Goal: Task Accomplishment & Management: Manage account settings

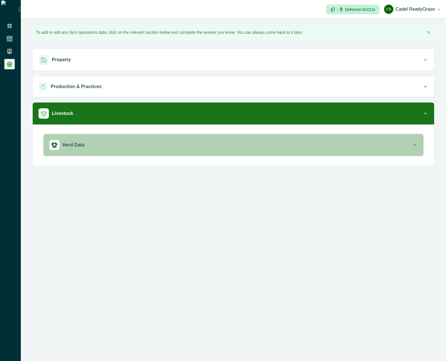
drag, startPoint x: 184, startPoint y: 232, endPoint x: 152, endPoint y: 151, distance: 86.5
click at [176, 199] on div "**********" at bounding box center [233, 180] width 425 height 361
click at [152, 147] on div "Herd Data" at bounding box center [230, 145] width 362 height 10
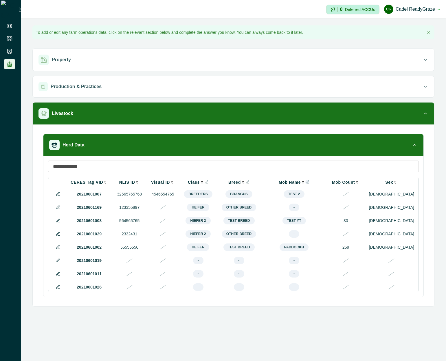
click at [305, 183] on icon "Info" at bounding box center [307, 182] width 4 height 4
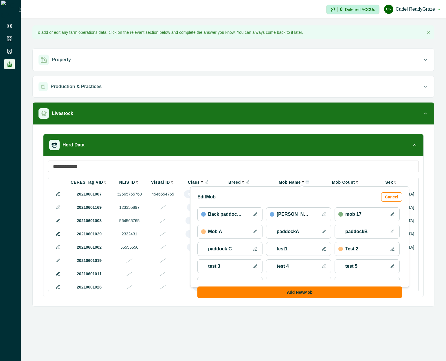
click at [256, 216] on icon at bounding box center [256, 216] width 2 height 0
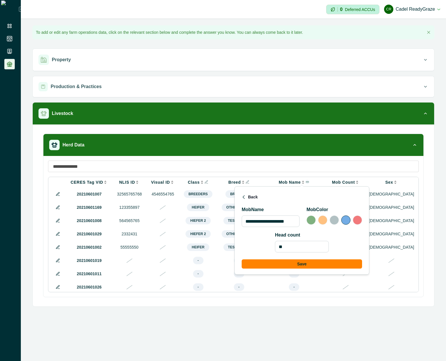
click at [294, 222] on input "**********" at bounding box center [270, 222] width 58 height 12
type input "**********"
click at [294, 247] on input "**" at bounding box center [302, 247] width 54 height 12
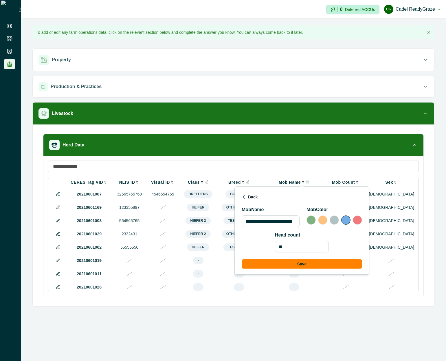
click at [294, 247] on input "**" at bounding box center [302, 247] width 54 height 12
type input "***"
click at [301, 262] on button "Save" at bounding box center [301, 264] width 120 height 9
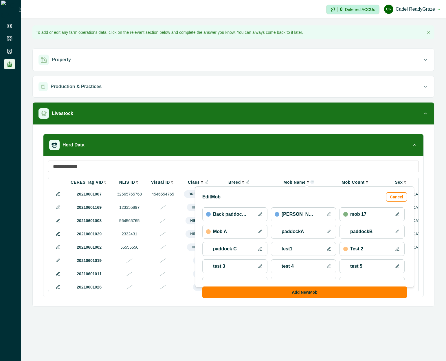
click at [260, 215] on icon at bounding box center [259, 214] width 3 height 3
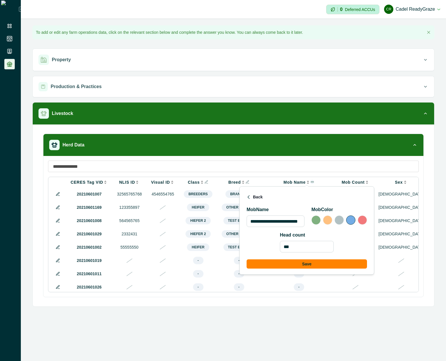
scroll to position [0, 16]
drag, startPoint x: 251, startPoint y: 197, endPoint x: 270, endPoint y: 207, distance: 22.1
click at [251, 197] on button "Back" at bounding box center [254, 197] width 16 height 9
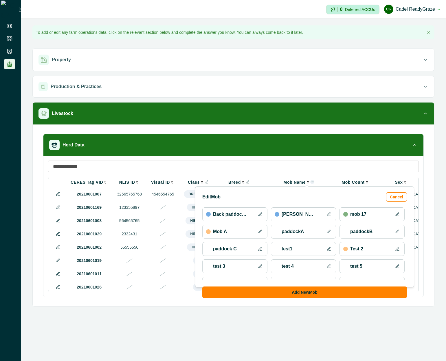
click at [327, 231] on icon at bounding box center [328, 232] width 5 height 5
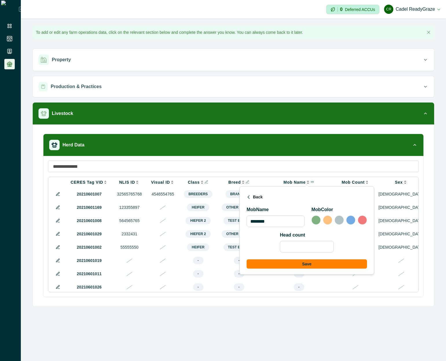
drag, startPoint x: 310, startPoint y: 264, endPoint x: 255, endPoint y: 257, distance: 55.6
click at [310, 263] on button "Save" at bounding box center [306, 264] width 120 height 9
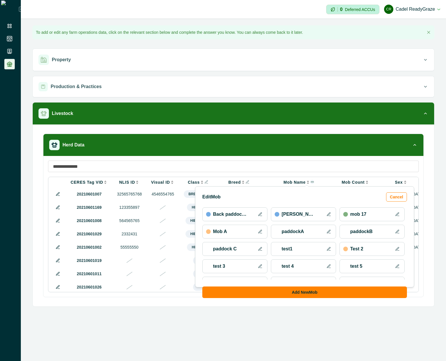
click at [329, 233] on icon at bounding box center [329, 233] width 2 height 0
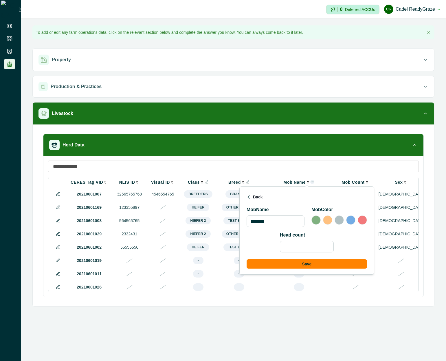
click at [313, 247] on input "text" at bounding box center [307, 247] width 54 height 12
type input "*"
click at [322, 264] on button "Save" at bounding box center [306, 264] width 120 height 9
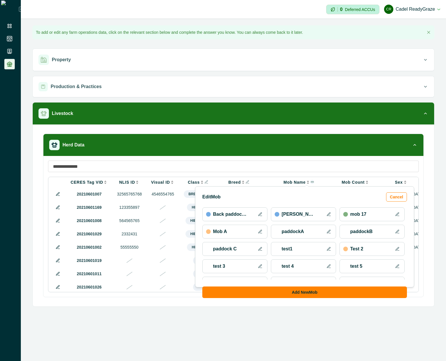
click at [331, 233] on button at bounding box center [328, 231] width 7 height 7
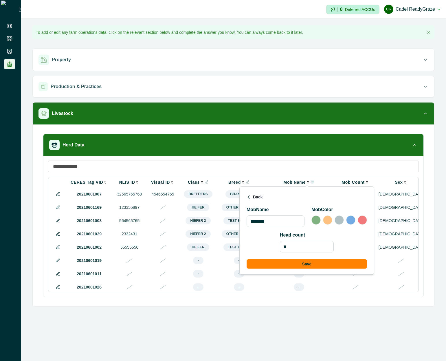
click at [318, 248] on input "*" at bounding box center [307, 247] width 54 height 12
click at [311, 248] on input "***" at bounding box center [307, 247] width 54 height 12
type input "*"
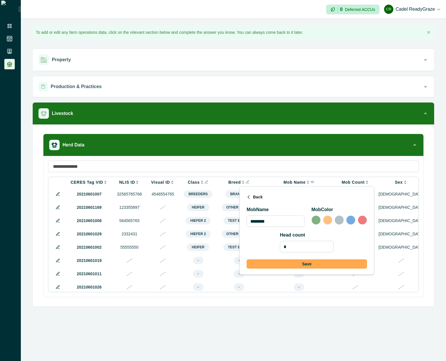
click at [319, 263] on button "Save" at bounding box center [306, 264] width 120 height 9
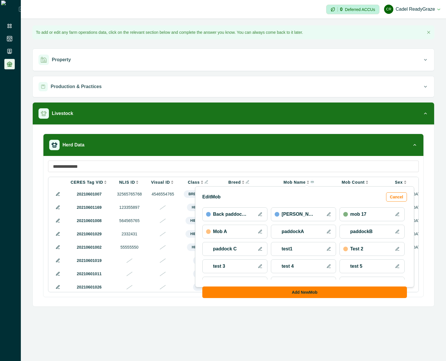
click at [328, 229] on button at bounding box center [328, 231] width 7 height 7
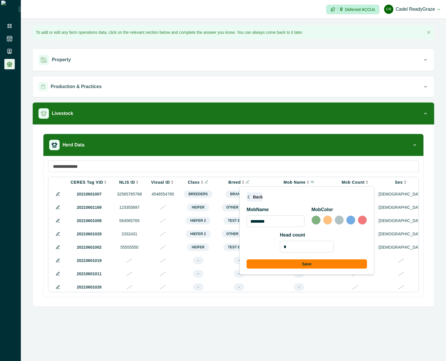
click at [250, 194] on button "Back" at bounding box center [254, 197] width 16 height 9
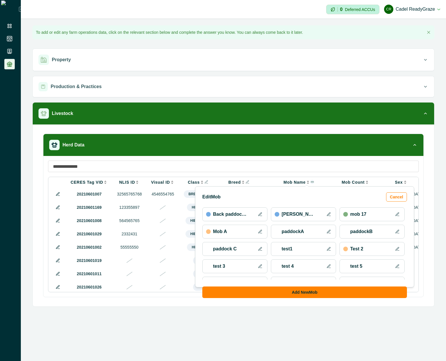
click at [332, 213] on div "Bob mob" at bounding box center [303, 215] width 65 height 14
click at [329, 213] on icon at bounding box center [328, 214] width 3 height 3
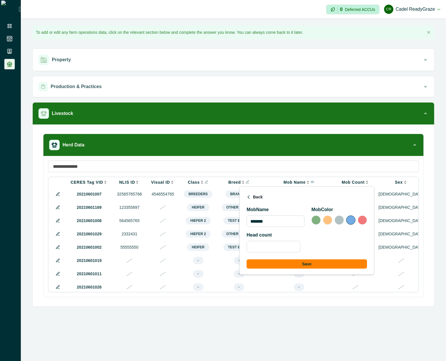
click at [280, 248] on input "text" at bounding box center [273, 247] width 54 height 12
click at [330, 242] on div "Head count" at bounding box center [306, 242] width 120 height 21
click at [298, 245] on input "text" at bounding box center [273, 247] width 54 height 12
click at [328, 244] on div "Head count" at bounding box center [306, 242] width 120 height 21
click at [261, 237] on p "Head count" at bounding box center [258, 235] width 25 height 7
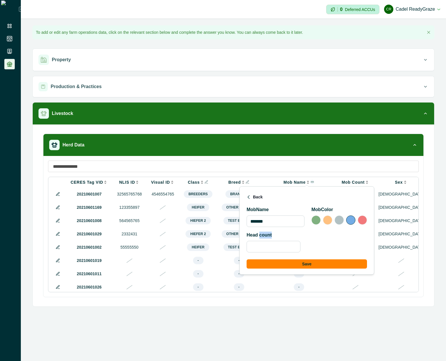
click at [261, 237] on p "Head count" at bounding box center [258, 235] width 25 height 7
click at [261, 236] on p "Head count" at bounding box center [258, 235] width 25 height 7
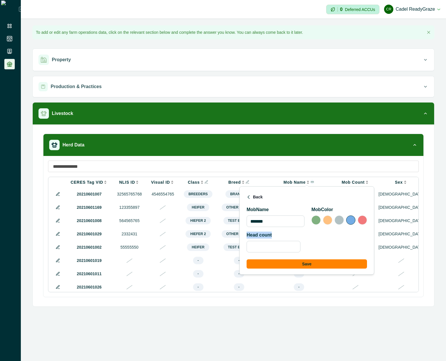
click at [261, 236] on p "Head count" at bounding box center [258, 235] width 25 height 7
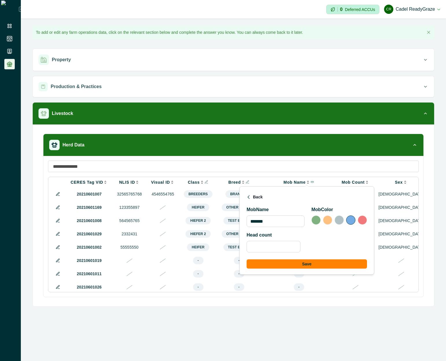
click at [267, 246] on input "text" at bounding box center [273, 247] width 54 height 12
click at [281, 226] on input "*******" at bounding box center [275, 222] width 58 height 12
click at [280, 245] on input "text" at bounding box center [273, 247] width 54 height 12
click at [334, 241] on div "Head count" at bounding box center [306, 242] width 120 height 21
click at [337, 220] on div at bounding box center [338, 220] width 9 height 9
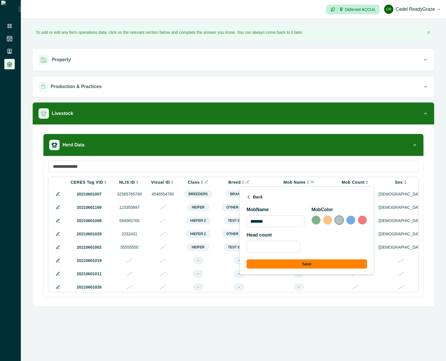
drag, startPoint x: 351, startPoint y: 222, endPoint x: 352, endPoint y: 225, distance: 3.6
click at [351, 223] on div at bounding box center [350, 220] width 9 height 9
click at [277, 254] on div "Mob Name ******* Mob Color Head count Save" at bounding box center [306, 237] width 120 height 62
click at [278, 247] on input "text" at bounding box center [273, 247] width 54 height 12
click at [342, 247] on div "Head count" at bounding box center [306, 242] width 120 height 21
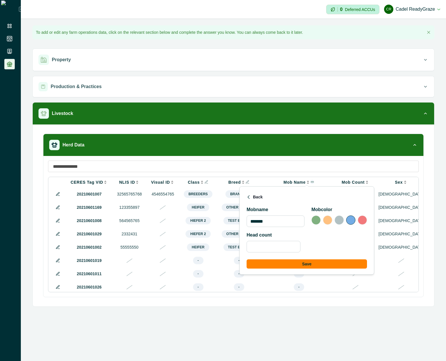
click at [273, 234] on div "Head count" at bounding box center [306, 242] width 120 height 21
click at [272, 234] on div "Head count" at bounding box center [306, 242] width 120 height 21
click at [267, 234] on p "Head count" at bounding box center [258, 235] width 25 height 7
click at [262, 242] on input "text" at bounding box center [273, 247] width 54 height 12
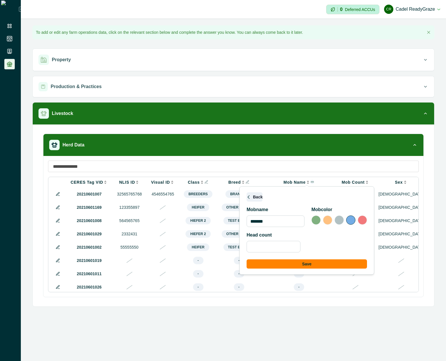
click at [250, 199] on button "Back" at bounding box center [254, 197] width 16 height 9
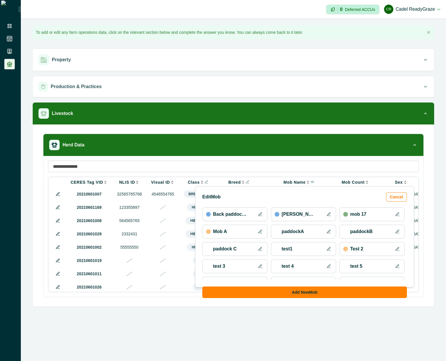
click at [329, 217] on button at bounding box center [328, 214] width 7 height 7
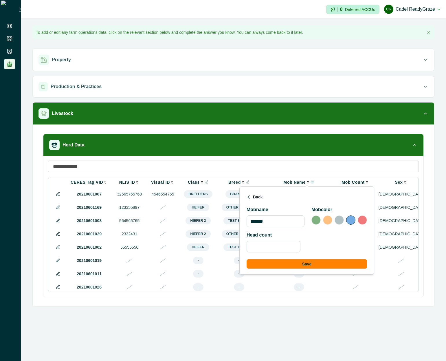
click at [346, 244] on div "Head count" at bounding box center [306, 242] width 120 height 21
click at [262, 236] on p "Head count" at bounding box center [258, 235] width 25 height 7
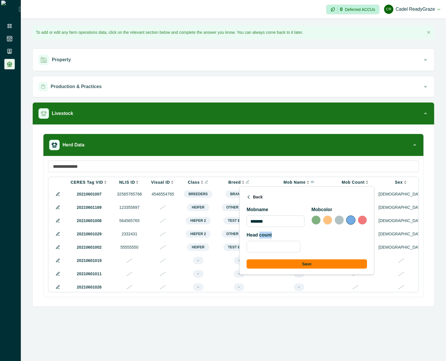
click at [262, 236] on p "Head count" at bounding box center [258, 235] width 25 height 7
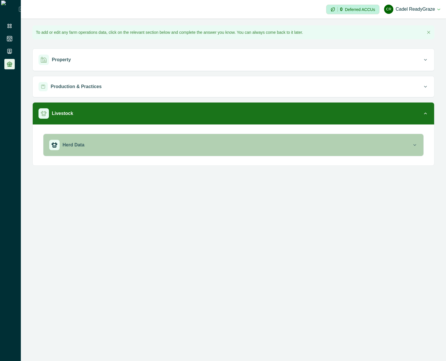
click at [274, 151] on button "Herd Data" at bounding box center [233, 145] width 380 height 22
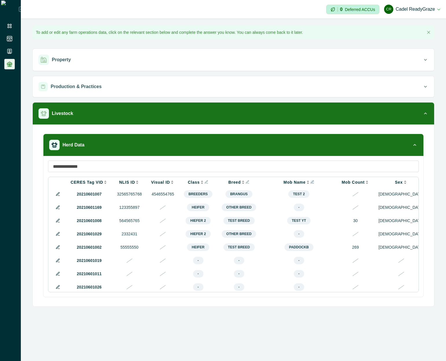
click at [311, 182] on icon "Info" at bounding box center [312, 182] width 3 height 3
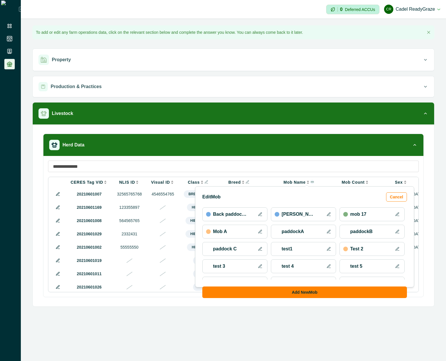
click at [330, 213] on icon at bounding box center [328, 214] width 5 height 5
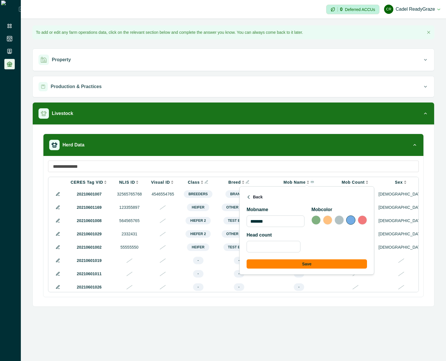
click at [295, 246] on input "text" at bounding box center [273, 247] width 54 height 12
click at [288, 222] on input "*******" at bounding box center [275, 222] width 58 height 12
click at [289, 247] on input "text" at bounding box center [273, 247] width 54 height 12
click at [284, 226] on input "*******" at bounding box center [275, 222] width 58 height 12
drag, startPoint x: 281, startPoint y: 244, endPoint x: 282, endPoint y: 230, distance: 14.5
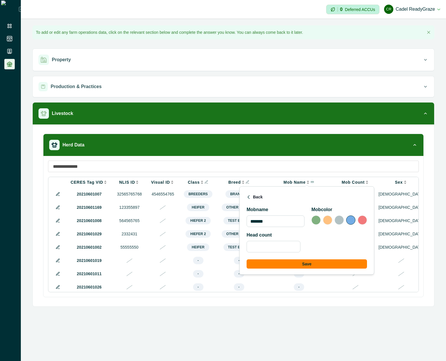
click at [281, 243] on input "text" at bounding box center [273, 247] width 54 height 12
click at [283, 222] on input "*******" at bounding box center [275, 222] width 58 height 12
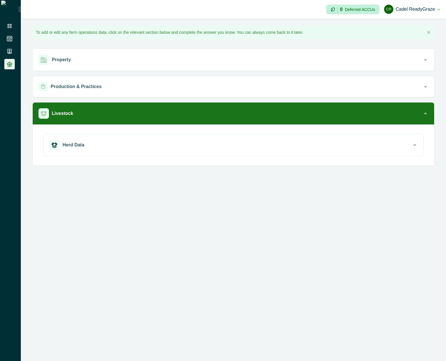
drag, startPoint x: 124, startPoint y: 145, endPoint x: 234, endPoint y: 214, distance: 130.1
click at [125, 145] on div "Herd Data" at bounding box center [230, 145] width 362 height 10
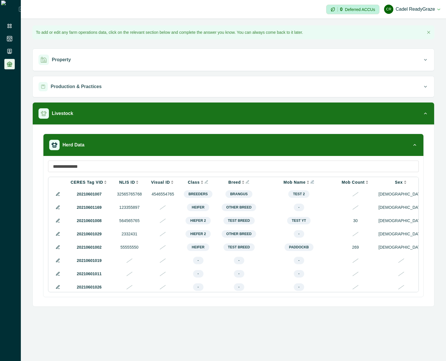
click at [310, 184] on icon "Info" at bounding box center [312, 182] width 4 height 4
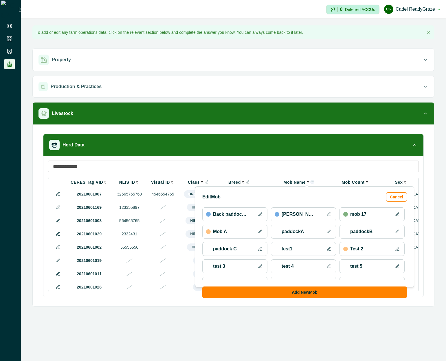
click at [260, 216] on icon at bounding box center [261, 216] width 2 height 0
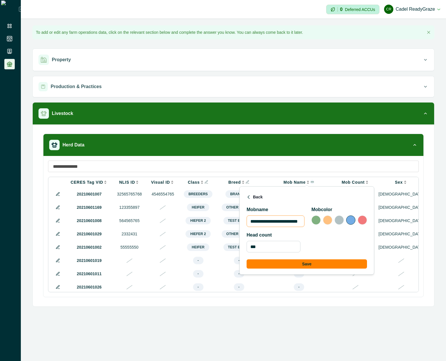
click at [264, 223] on input "**********" at bounding box center [275, 222] width 58 height 12
click at [284, 250] on input "***" at bounding box center [273, 247] width 54 height 12
click at [278, 222] on input "**********" at bounding box center [275, 222] width 58 height 12
click at [282, 246] on input "***" at bounding box center [273, 247] width 54 height 12
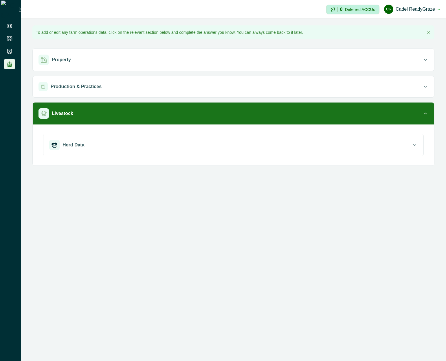
drag, startPoint x: 169, startPoint y: 154, endPoint x: 235, endPoint y: 189, distance: 75.2
click at [170, 154] on button "Herd Data" at bounding box center [233, 145] width 380 height 22
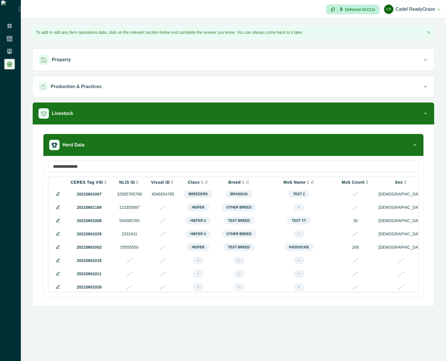
drag, startPoint x: 307, startPoint y: 184, endPoint x: 304, endPoint y: 186, distance: 4.2
click at [310, 183] on icon "Info" at bounding box center [312, 182] width 4 height 4
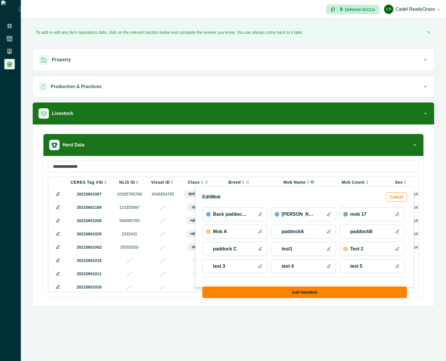
click at [263, 265] on button at bounding box center [259, 266] width 7 height 7
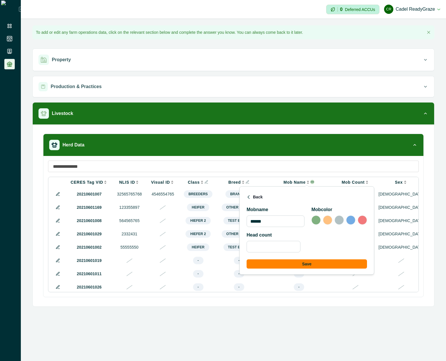
click at [291, 240] on div "Head count" at bounding box center [306, 242] width 120 height 21
click at [291, 244] on input "text" at bounding box center [273, 247] width 54 height 12
drag, startPoint x: 285, startPoint y: 222, endPoint x: 317, endPoint y: 230, distance: 32.8
click at [286, 222] on input "******" at bounding box center [275, 222] width 58 height 12
drag, startPoint x: 255, startPoint y: 196, endPoint x: 264, endPoint y: 205, distance: 12.5
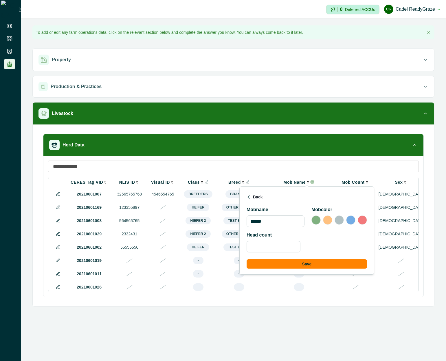
click at [256, 196] on button "Back" at bounding box center [254, 197] width 16 height 9
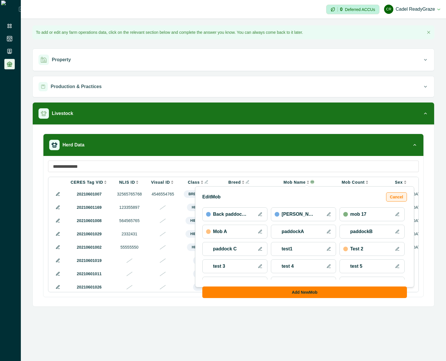
click at [400, 197] on button "Cancel" at bounding box center [396, 197] width 21 height 9
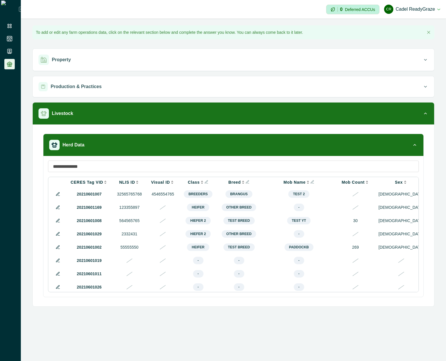
drag, startPoint x: 316, startPoint y: 332, endPoint x: 286, endPoint y: 249, distance: 88.0
click at [316, 331] on div "**********" at bounding box center [233, 180] width 425 height 361
click at [245, 183] on icon "Info" at bounding box center [247, 182] width 4 height 4
drag, startPoint x: 284, startPoint y: 336, endPoint x: 294, endPoint y: 322, distance: 16.9
click at [285, 336] on div "**********" at bounding box center [233, 180] width 425 height 361
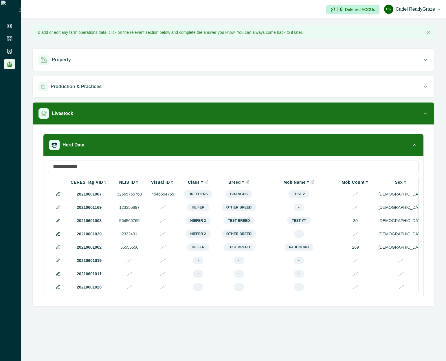
click at [310, 183] on icon "Info" at bounding box center [312, 182] width 4 height 4
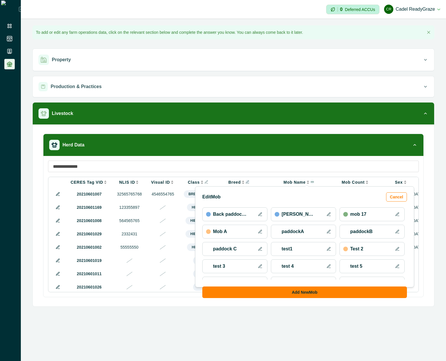
click at [330, 231] on icon at bounding box center [328, 232] width 5 height 5
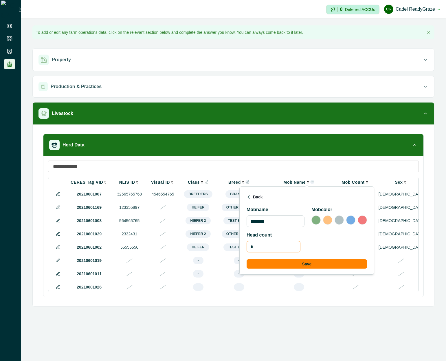
click at [276, 249] on input "*" at bounding box center [273, 247] width 54 height 12
type input "**********"
click at [252, 193] on button "Back" at bounding box center [254, 197] width 16 height 9
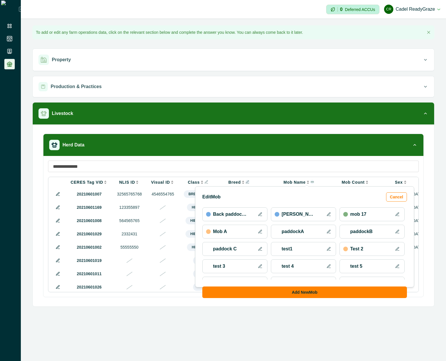
click at [329, 234] on icon at bounding box center [328, 232] width 5 height 5
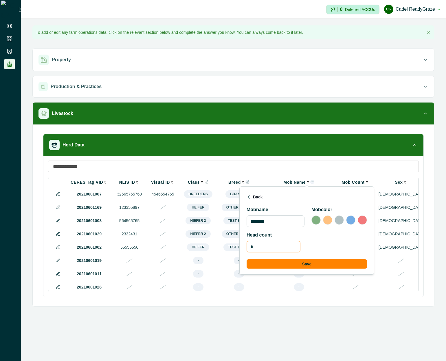
click at [287, 247] on input "*" at bounding box center [273, 247] width 54 height 12
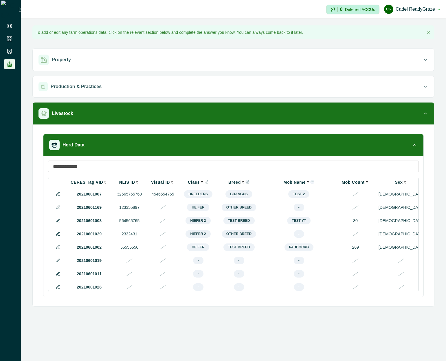
click at [265, 331] on div "**********" at bounding box center [233, 180] width 425 height 361
click at [309, 182] on div "Mob Name" at bounding box center [298, 182] width 67 height 5
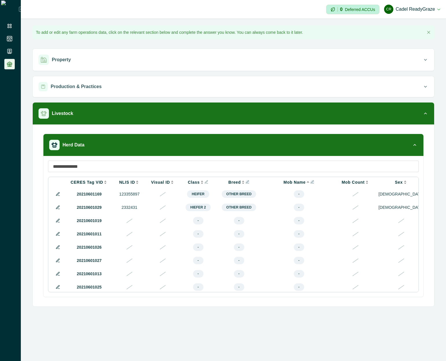
click at [310, 183] on icon "Info" at bounding box center [312, 182] width 4 height 4
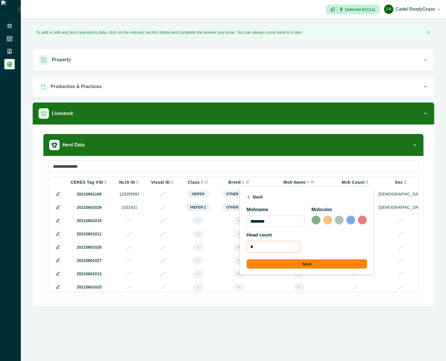
click at [263, 250] on input "*" at bounding box center [273, 247] width 54 height 12
type input "**********"
click at [322, 240] on div "**********" at bounding box center [306, 242] width 120 height 21
click at [291, 251] on input "**********" at bounding box center [273, 247] width 54 height 12
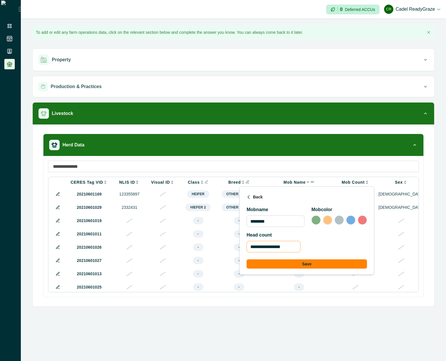
click at [291, 251] on input "**********" at bounding box center [273, 247] width 54 height 12
click at [257, 193] on button "Back" at bounding box center [254, 197] width 16 height 9
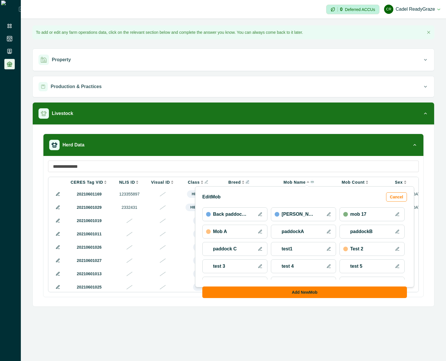
drag, startPoint x: 236, startPoint y: 352, endPoint x: 245, endPoint y: 233, distance: 118.6
click at [235, 351] on div "**********" at bounding box center [233, 180] width 425 height 361
drag, startPoint x: 313, startPoint y: 181, endPoint x: 310, endPoint y: 182, distance: 3.2
click at [313, 181] on div "Mob Name" at bounding box center [298, 182] width 67 height 5
click at [311, 182] on icon "Info" at bounding box center [312, 182] width 3 height 1
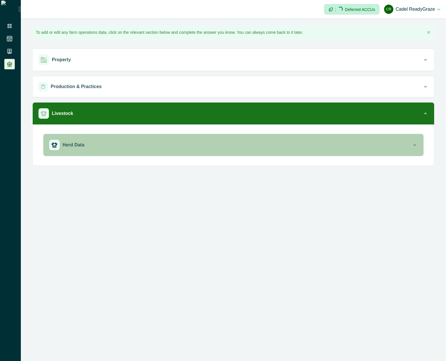
drag, startPoint x: 161, startPoint y: 158, endPoint x: 171, endPoint y: 145, distance: 16.5
click at [161, 158] on div "Herd Data Loading..." at bounding box center [233, 147] width 380 height 27
click at [171, 144] on div "Herd Data" at bounding box center [230, 145] width 362 height 10
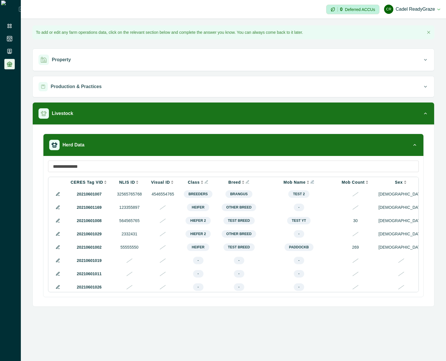
click at [310, 183] on icon "Info" at bounding box center [312, 182] width 4 height 4
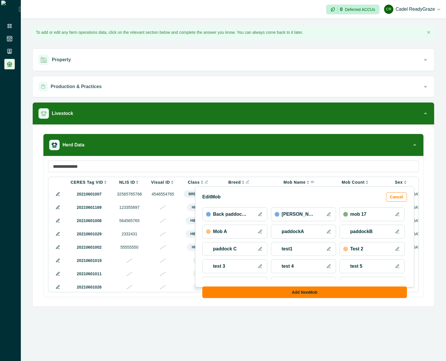
click at [329, 230] on icon at bounding box center [328, 232] width 5 height 5
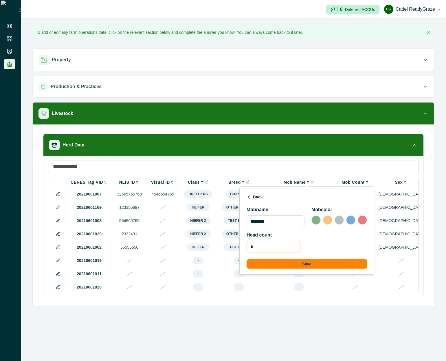
click at [285, 252] on input "*" at bounding box center [273, 247] width 54 height 12
click at [285, 250] on input "*" at bounding box center [273, 247] width 54 height 12
type input "*"
click at [330, 266] on button "Save" at bounding box center [306, 264] width 120 height 9
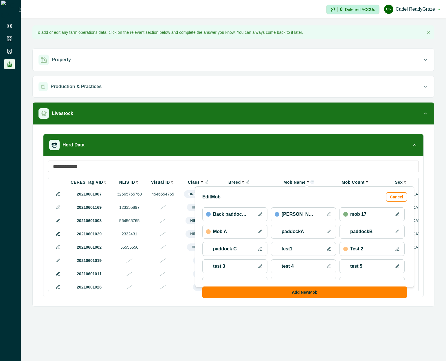
click at [327, 216] on icon at bounding box center [328, 214] width 5 height 5
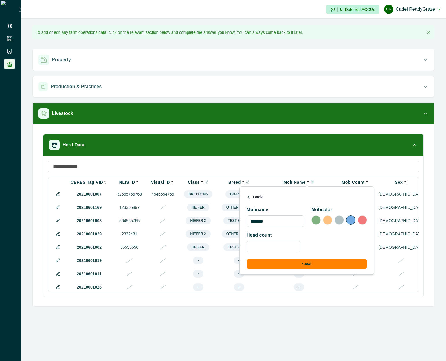
drag, startPoint x: 257, startPoint y: 193, endPoint x: 260, endPoint y: 195, distance: 3.5
click at [257, 193] on button "Back" at bounding box center [254, 197] width 16 height 9
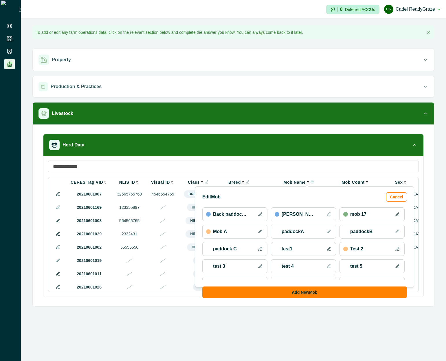
click at [328, 232] on icon at bounding box center [328, 231] width 3 height 3
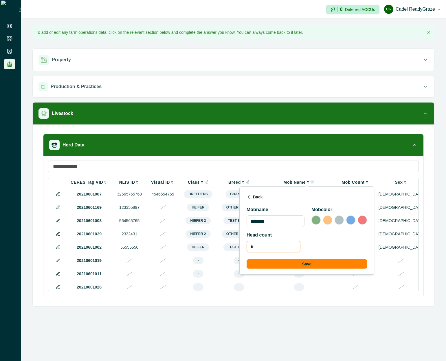
click at [295, 245] on input "*" at bounding box center [273, 247] width 54 height 12
drag, startPoint x: 320, startPoint y: 263, endPoint x: 327, endPoint y: 244, distance: 19.9
click at [320, 263] on button "Save" at bounding box center [306, 264] width 120 height 9
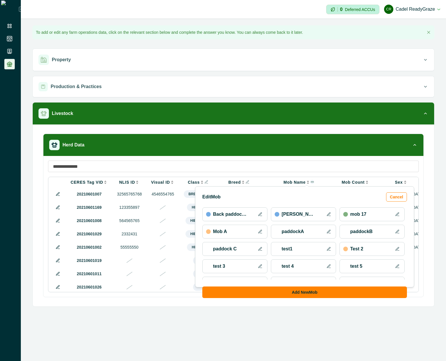
click at [327, 229] on button at bounding box center [328, 231] width 7 height 7
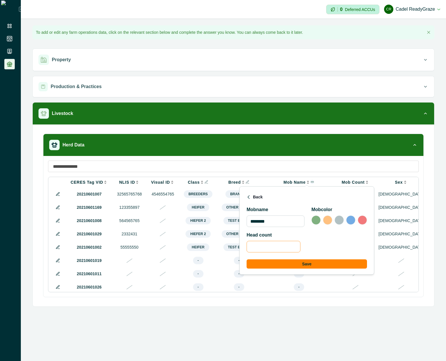
click at [298, 244] on input "text" at bounding box center [273, 247] width 54 height 12
type input "***"
click at [303, 263] on button "Save" at bounding box center [306, 264] width 120 height 9
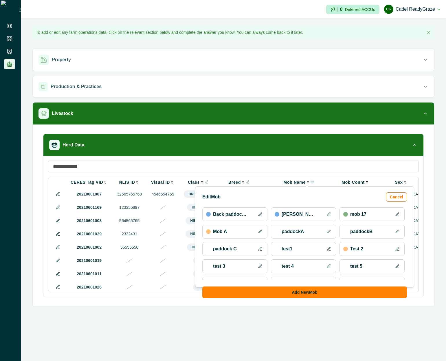
click at [329, 232] on icon at bounding box center [328, 232] width 5 height 5
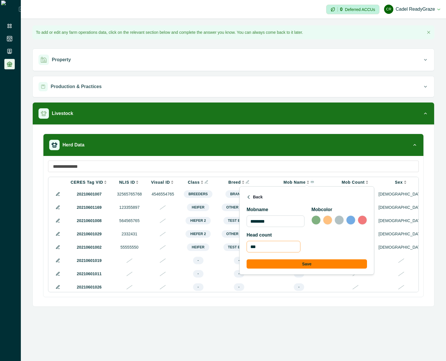
click at [299, 245] on input "***" at bounding box center [273, 247] width 54 height 12
click at [298, 245] on input "***" at bounding box center [273, 247] width 54 height 12
type input "*"
drag, startPoint x: 311, startPoint y: 267, endPoint x: 342, endPoint y: 248, distance: 36.0
click at [312, 267] on button "Save" at bounding box center [306, 264] width 120 height 9
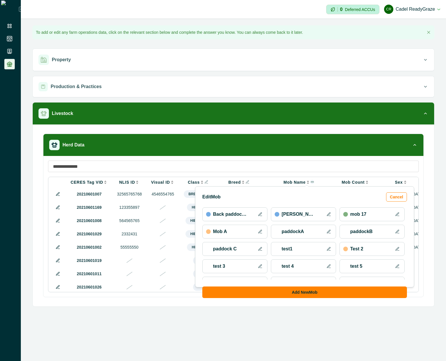
click at [328, 228] on button at bounding box center [328, 231] width 7 height 7
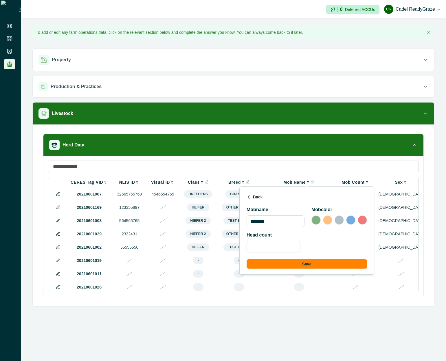
click at [300, 309] on div "**********" at bounding box center [233, 165] width 425 height 293
drag, startPoint x: 354, startPoint y: 333, endPoint x: 315, endPoint y: 298, distance: 52.8
click at [354, 333] on div "**********" at bounding box center [233, 180] width 425 height 361
drag, startPoint x: 260, startPoint y: 199, endPoint x: 254, endPoint y: 198, distance: 6.6
click at [259, 199] on button "Back" at bounding box center [254, 197] width 16 height 9
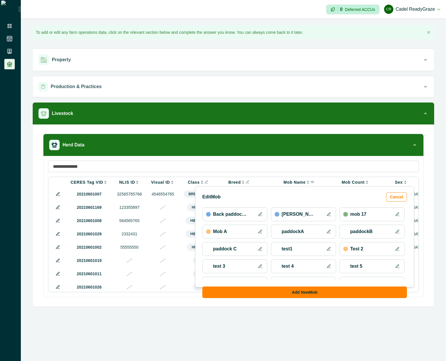
click at [310, 345] on div "**********" at bounding box center [233, 180] width 425 height 361
drag, startPoint x: 317, startPoint y: 331, endPoint x: 318, endPoint y: 312, distance: 19.7
click at [317, 331] on div "**********" at bounding box center [233, 180] width 425 height 361
click at [295, 184] on p "Mob Name" at bounding box center [294, 182] width 22 height 5
click at [310, 183] on icon "Info" at bounding box center [312, 182] width 4 height 4
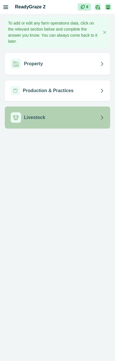
click at [83, 123] on button "Livestock" at bounding box center [58, 118] width 106 height 22
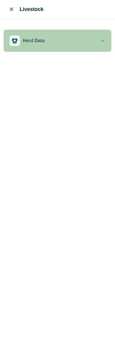
click at [75, 48] on button "Herd Data" at bounding box center [58, 41] width 108 height 22
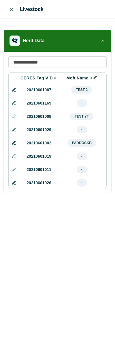
scroll to position [0, 194]
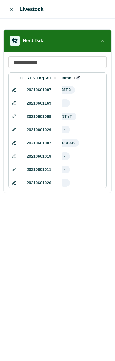
click at [76, 78] on icon "Info" at bounding box center [78, 78] width 4 height 4
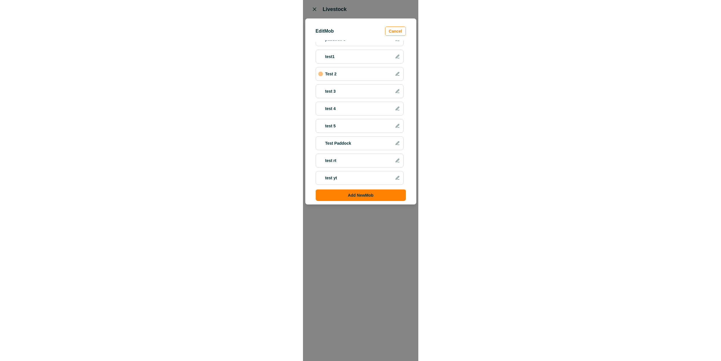
scroll to position [0, 0]
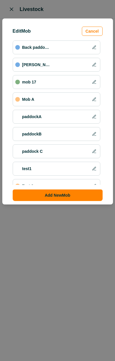
click at [92, 101] on icon at bounding box center [94, 99] width 5 height 5
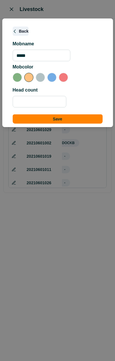
click at [24, 31] on button "Back" at bounding box center [21, 31] width 16 height 9
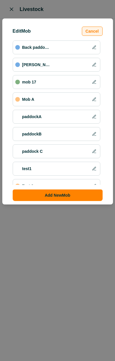
click at [90, 32] on button "Cancel" at bounding box center [92, 31] width 21 height 9
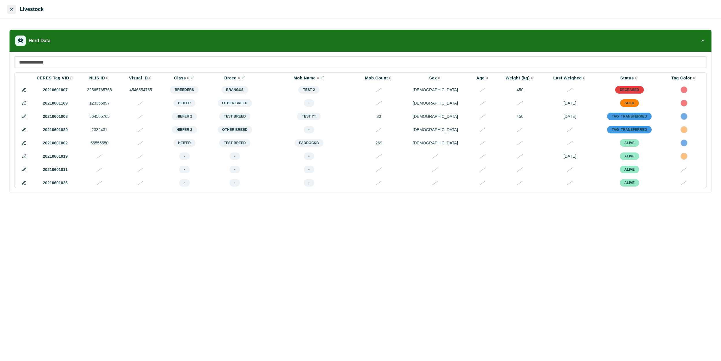
click at [10, 7] on button "Close" at bounding box center [11, 9] width 9 height 9
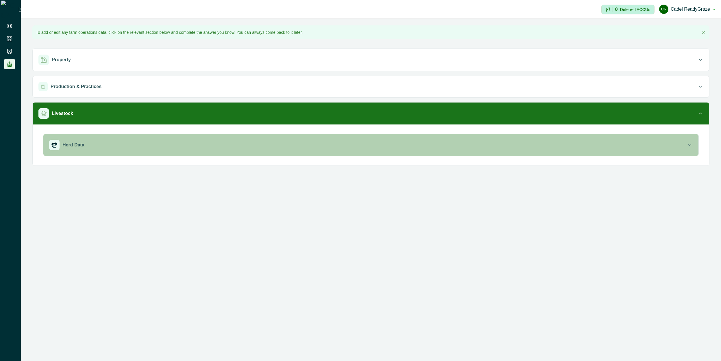
click at [112, 143] on div "Herd Data" at bounding box center [368, 145] width 638 height 10
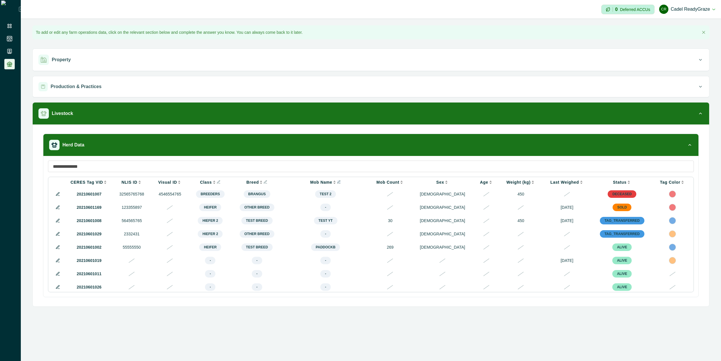
click at [341, 183] on icon "Info" at bounding box center [339, 182] width 4 height 4
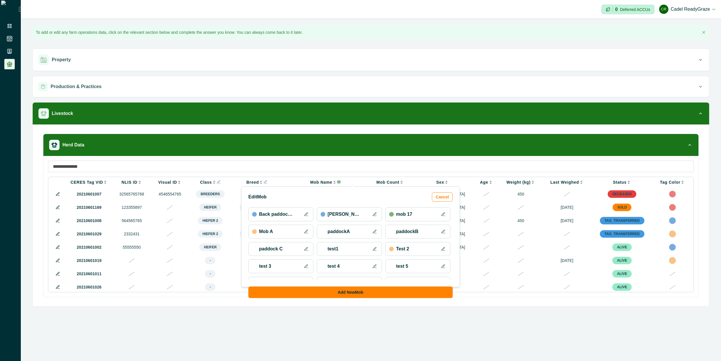
click at [375, 214] on icon at bounding box center [374, 214] width 5 height 5
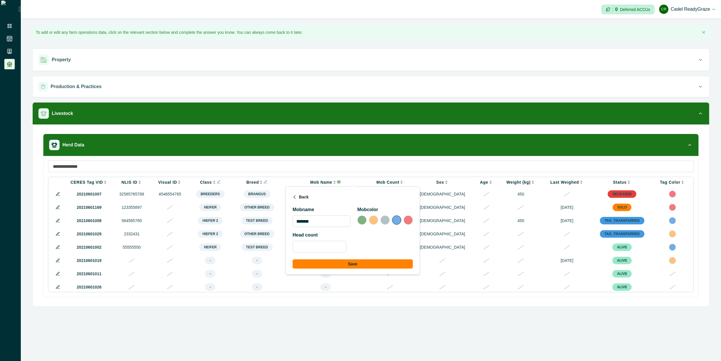
drag, startPoint x: 302, startPoint y: 199, endPoint x: 327, endPoint y: 207, distance: 26.0
click at [304, 199] on button "Back" at bounding box center [301, 197] width 16 height 9
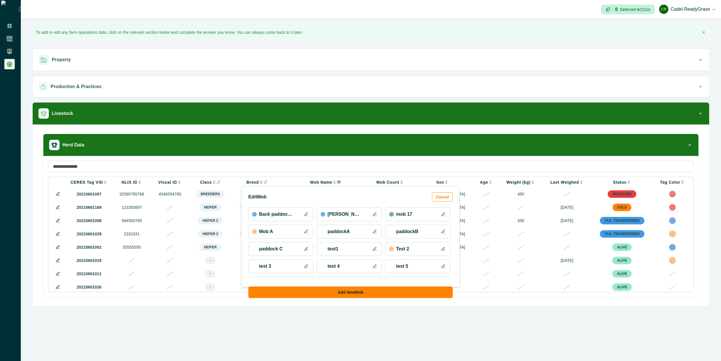
click at [367, 180] on th "Mob Name" at bounding box center [325, 182] width 87 height 10
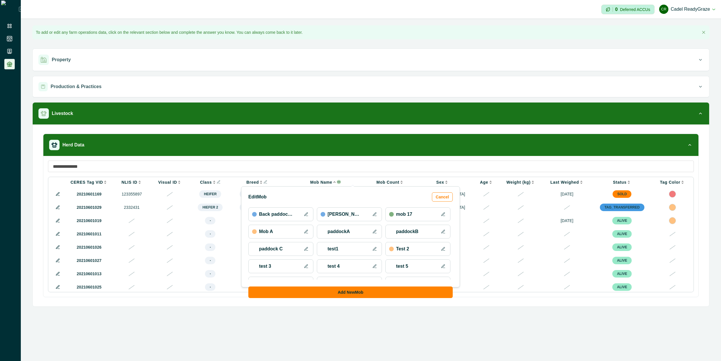
drag, startPoint x: 449, startPoint y: 199, endPoint x: 315, endPoint y: 197, distance: 134.2
click at [445, 199] on button "Cancel" at bounding box center [442, 197] width 21 height 9
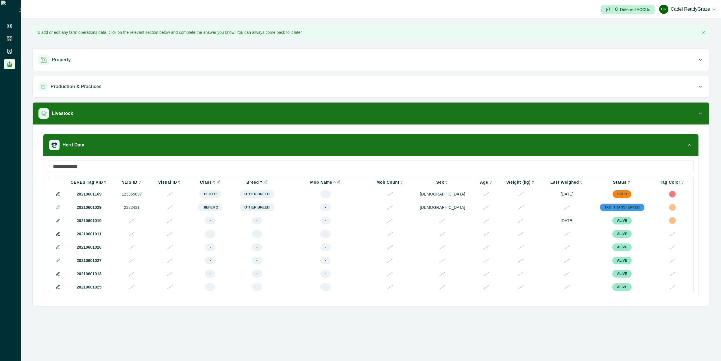
click at [267, 181] on icon "Info" at bounding box center [265, 182] width 4 height 4
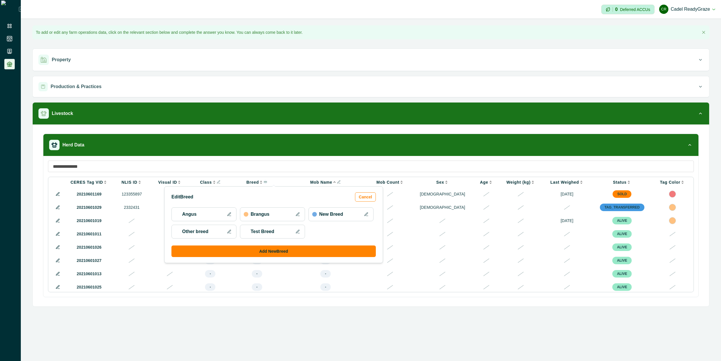
click at [366, 213] on icon at bounding box center [366, 214] width 5 height 5
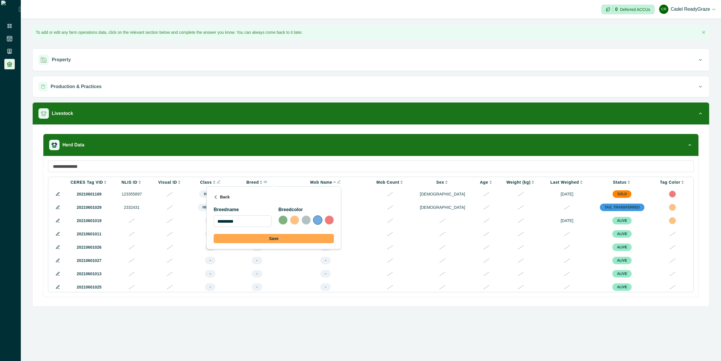
click at [290, 238] on button "Save" at bounding box center [274, 238] width 120 height 9
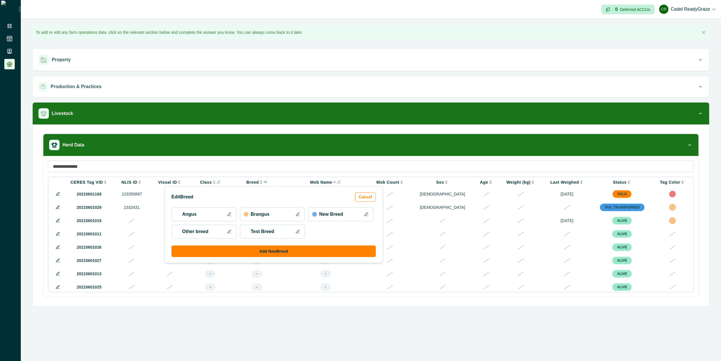
click at [365, 213] on icon at bounding box center [366, 214] width 5 height 5
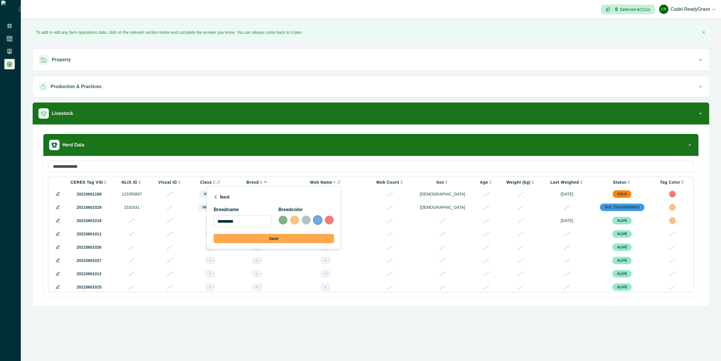
drag, startPoint x: 298, startPoint y: 240, endPoint x: 288, endPoint y: 239, distance: 10.4
click at [297, 239] on button "Save" at bounding box center [274, 238] width 120 height 9
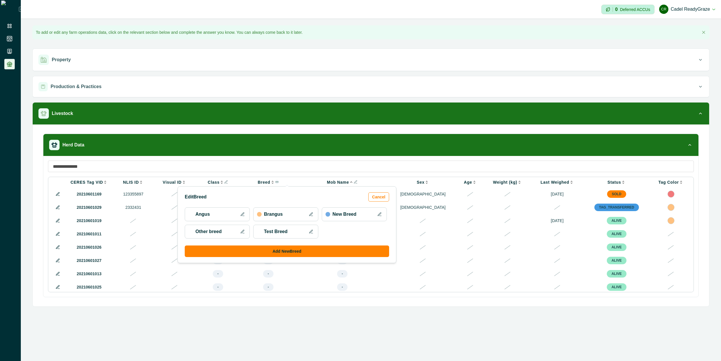
drag, startPoint x: 396, startPoint y: 310, endPoint x: 422, endPoint y: 314, distance: 26.1
click at [396, 311] on div "**********" at bounding box center [371, 165] width 700 height 293
click at [349, 182] on p "Mob Name" at bounding box center [338, 182] width 22 height 5
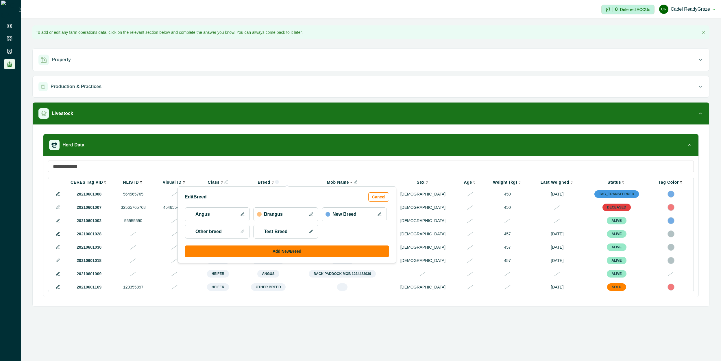
drag, startPoint x: 380, startPoint y: 198, endPoint x: 444, endPoint y: 203, distance: 64.4
click at [381, 199] on button "Cancel" at bounding box center [378, 197] width 21 height 9
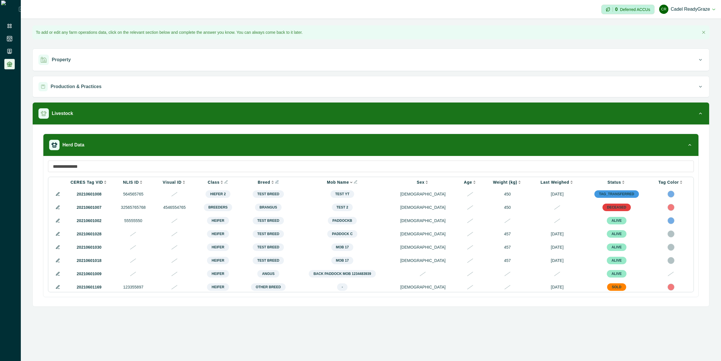
click at [429, 182] on icon at bounding box center [426, 182] width 5 height 5
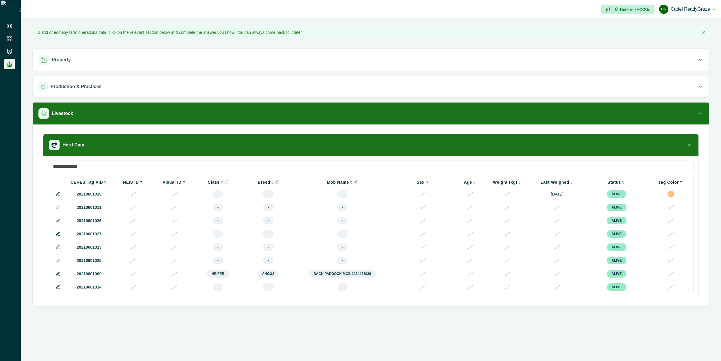
click at [429, 182] on icon at bounding box center [426, 182] width 5 height 5
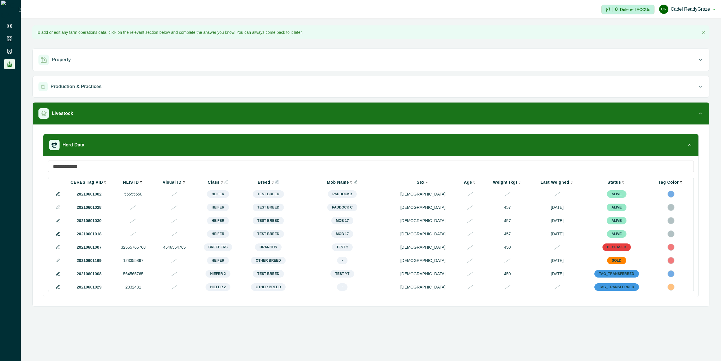
drag, startPoint x: 554, startPoint y: 182, endPoint x: 545, endPoint y: 184, distance: 9.6
click at [445, 183] on p "Last Weighed" at bounding box center [555, 182] width 29 height 5
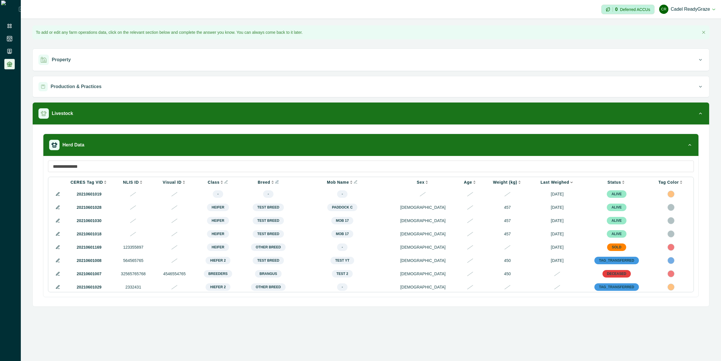
click at [445, 179] on th "Weight (kg)" at bounding box center [507, 182] width 47 height 10
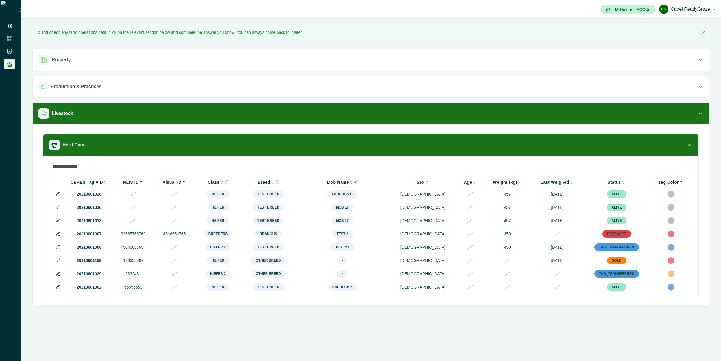
click at [445, 184] on p "Last Weighed" at bounding box center [555, 182] width 29 height 5
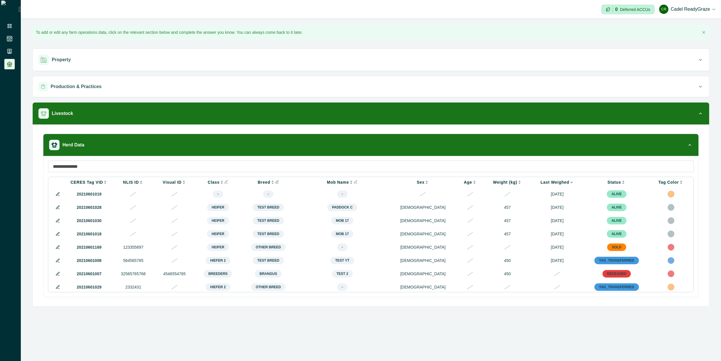
click at [445, 184] on p "Last Weighed" at bounding box center [555, 182] width 29 height 5
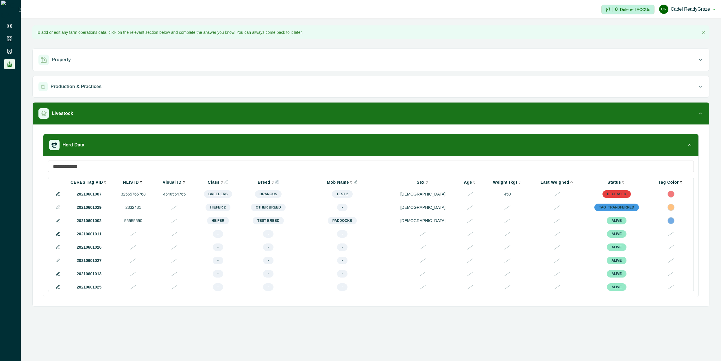
click at [445, 332] on div "**********" at bounding box center [371, 180] width 700 height 361
